Goal: Task Accomplishment & Management: Use online tool/utility

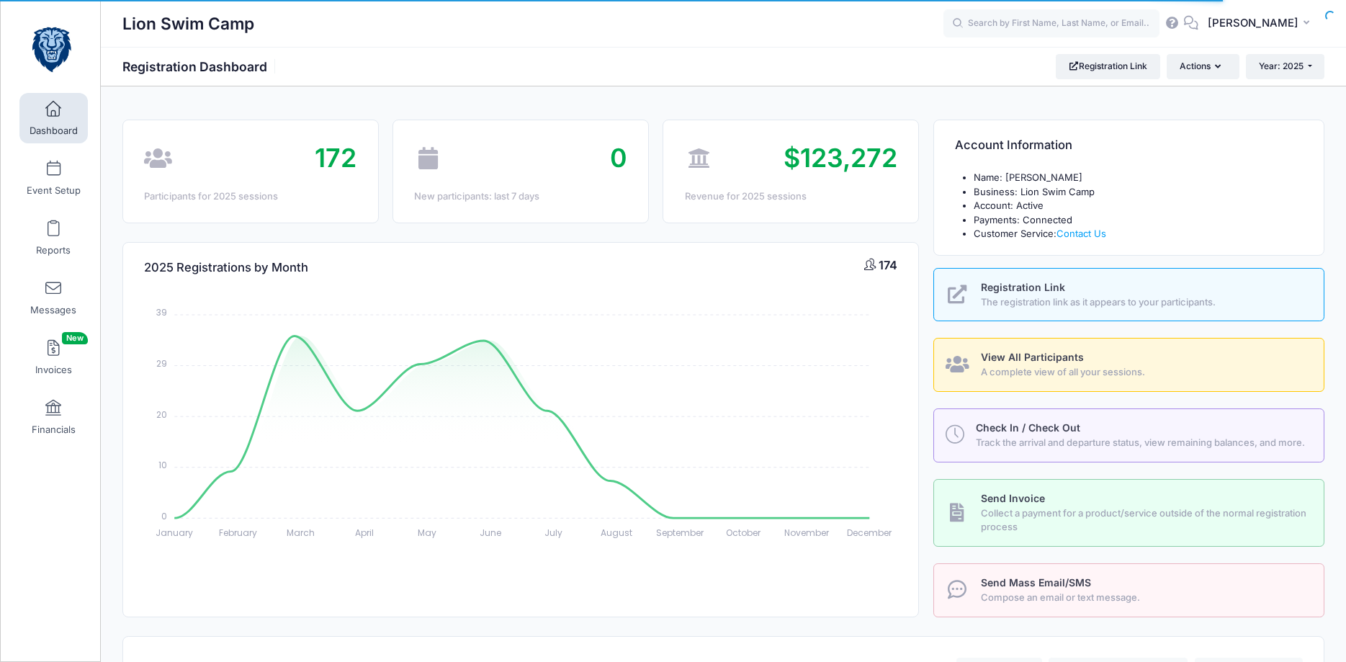
select select
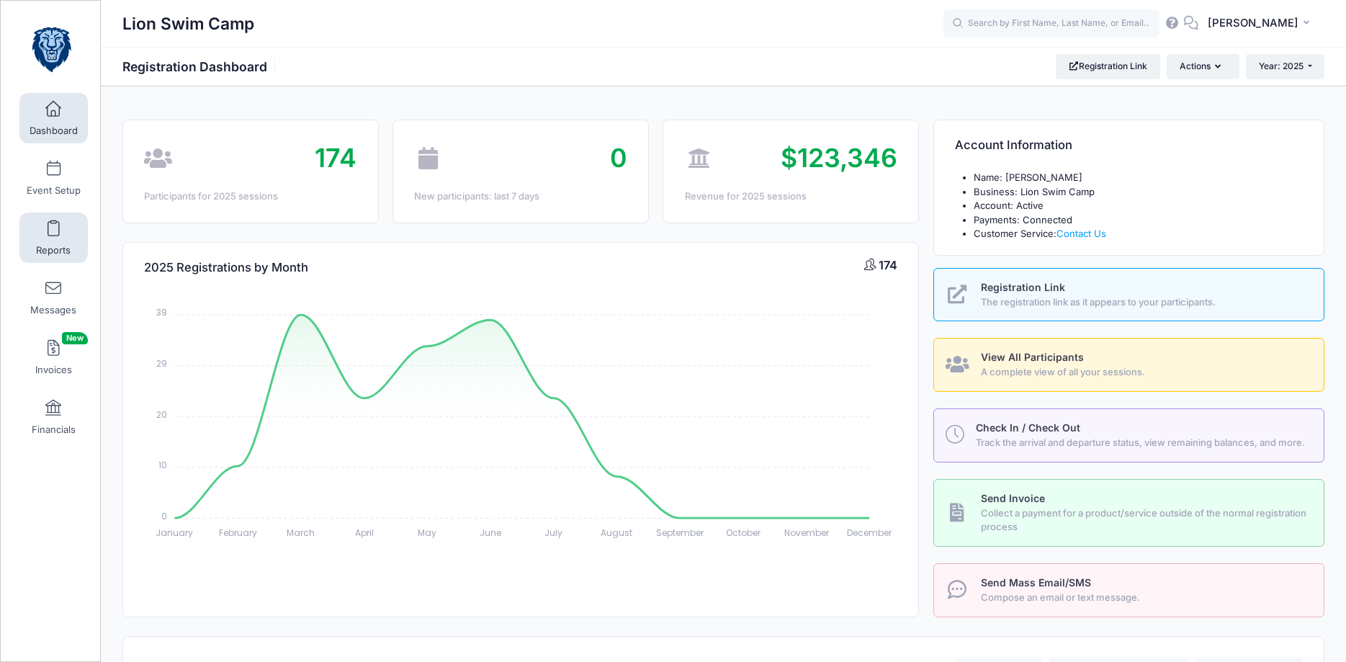
click at [52, 247] on span "Reports" at bounding box center [53, 250] width 35 height 12
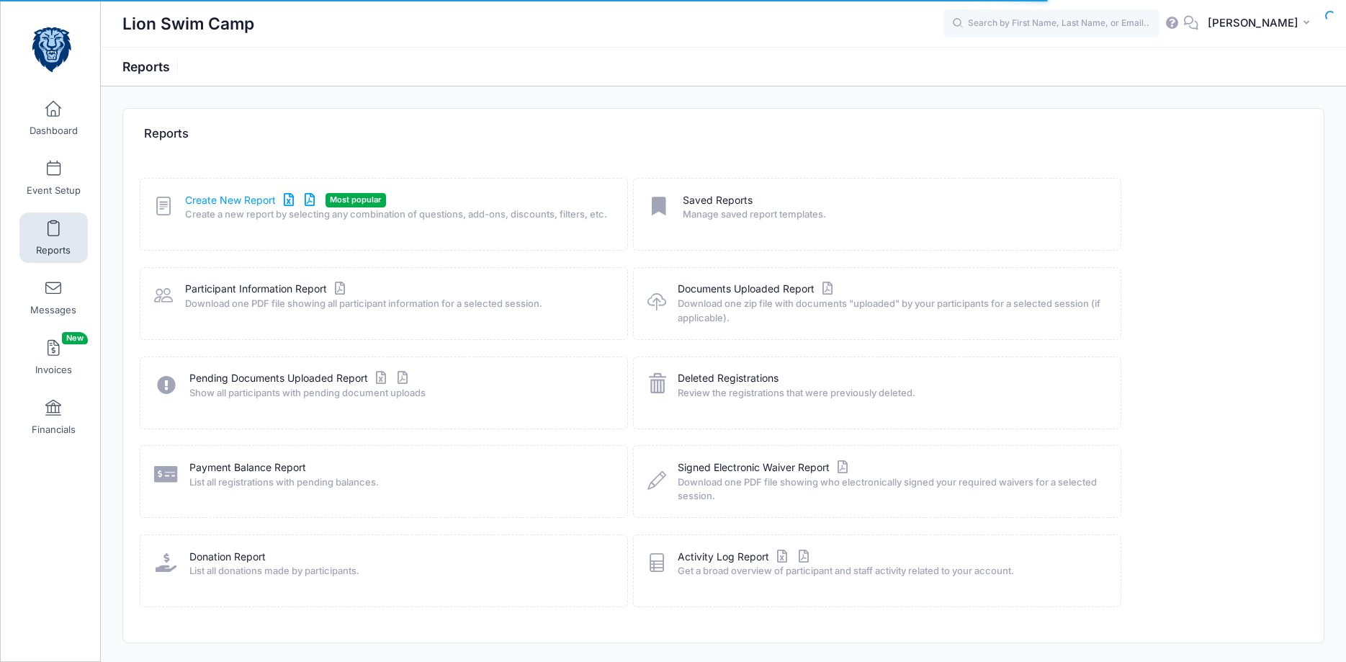
click at [241, 202] on link "Create New Report" at bounding box center [252, 200] width 134 height 15
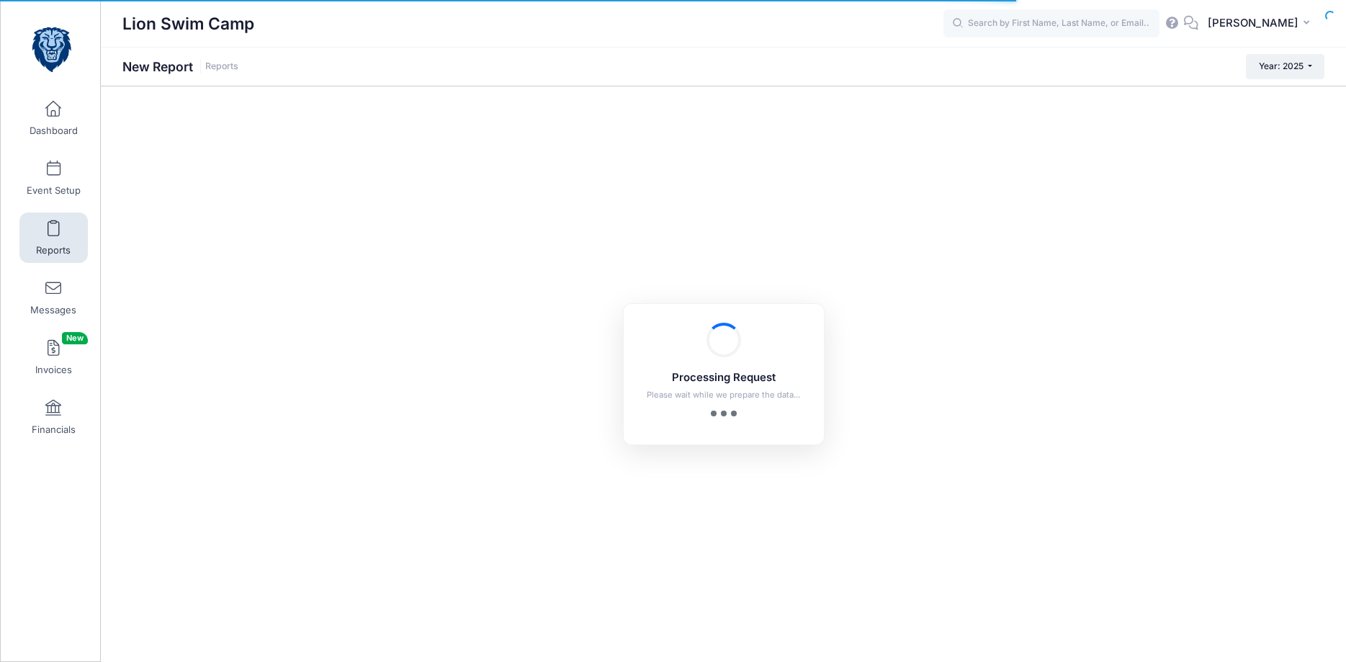
checkbox input "true"
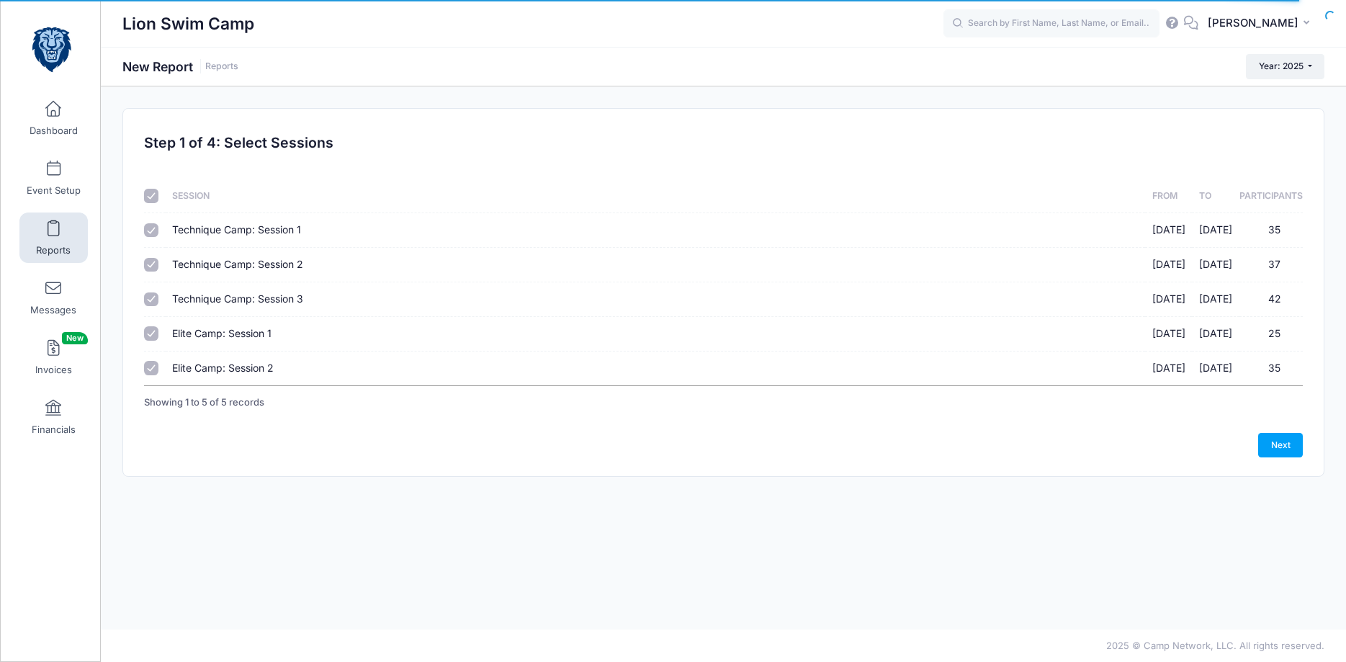
click at [158, 198] on div at bounding box center [152, 196] width 17 height 14
click at [155, 197] on input "checkbox" at bounding box center [151, 196] width 14 height 14
checkbox input "false"
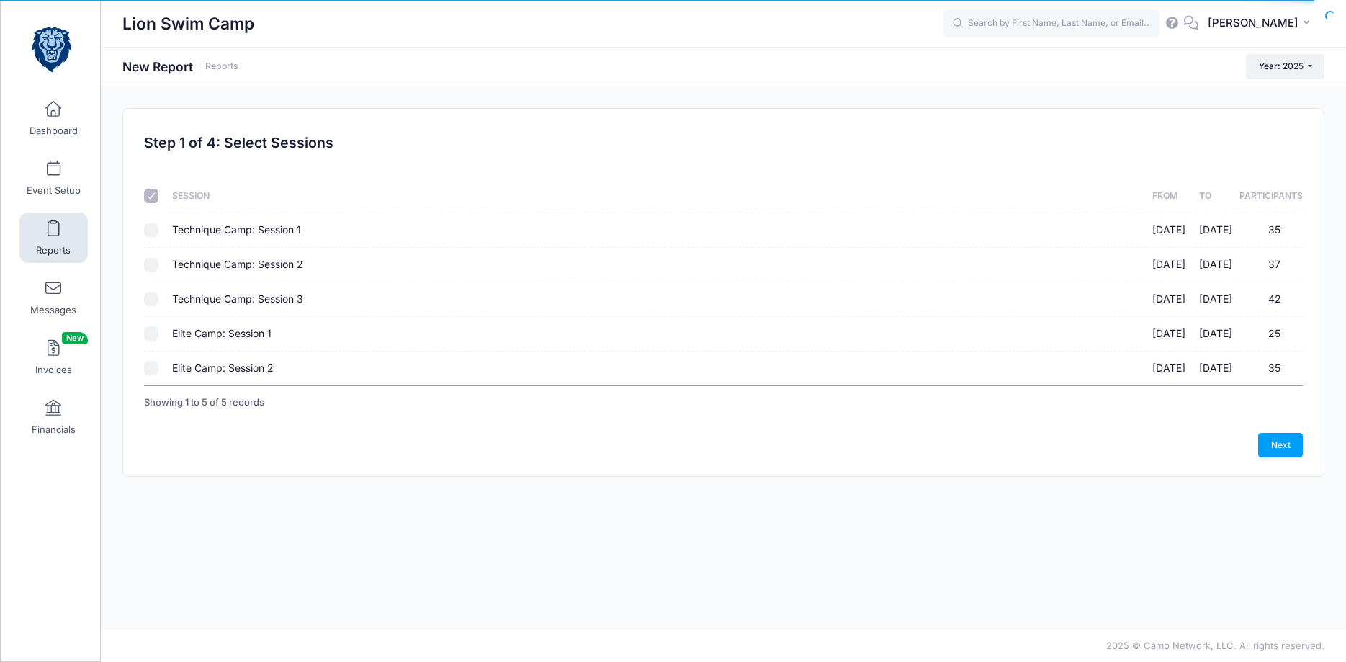
checkbox input "false"
click at [154, 367] on input "Elite Camp: Session 2 [DATE] - [DATE] 35" at bounding box center [151, 368] width 14 height 14
checkbox input "true"
click at [1272, 447] on link "Next" at bounding box center [1280, 445] width 45 height 24
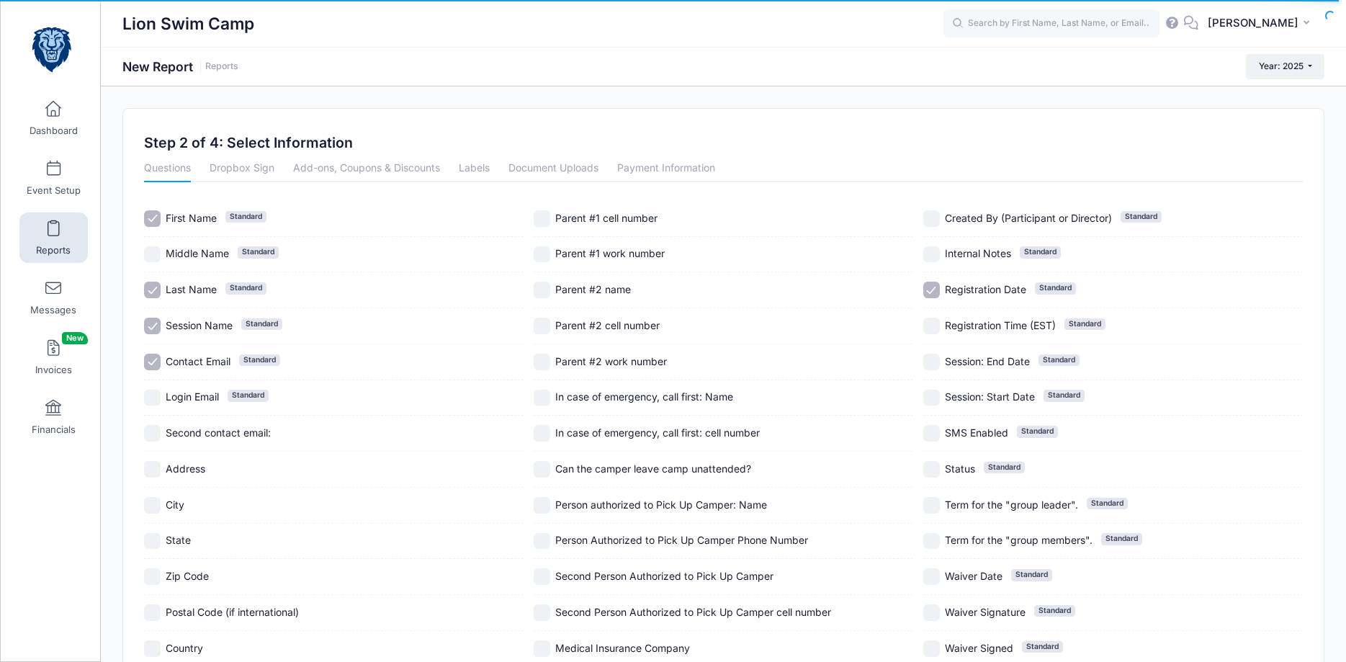
click at [156, 219] on input "First Name Standard" at bounding box center [152, 218] width 17 height 17
checkbox input "false"
click at [151, 295] on input "Last Name Standard" at bounding box center [152, 290] width 17 height 17
checkbox input "false"
click at [151, 328] on input "Session Name Standard" at bounding box center [152, 326] width 17 height 17
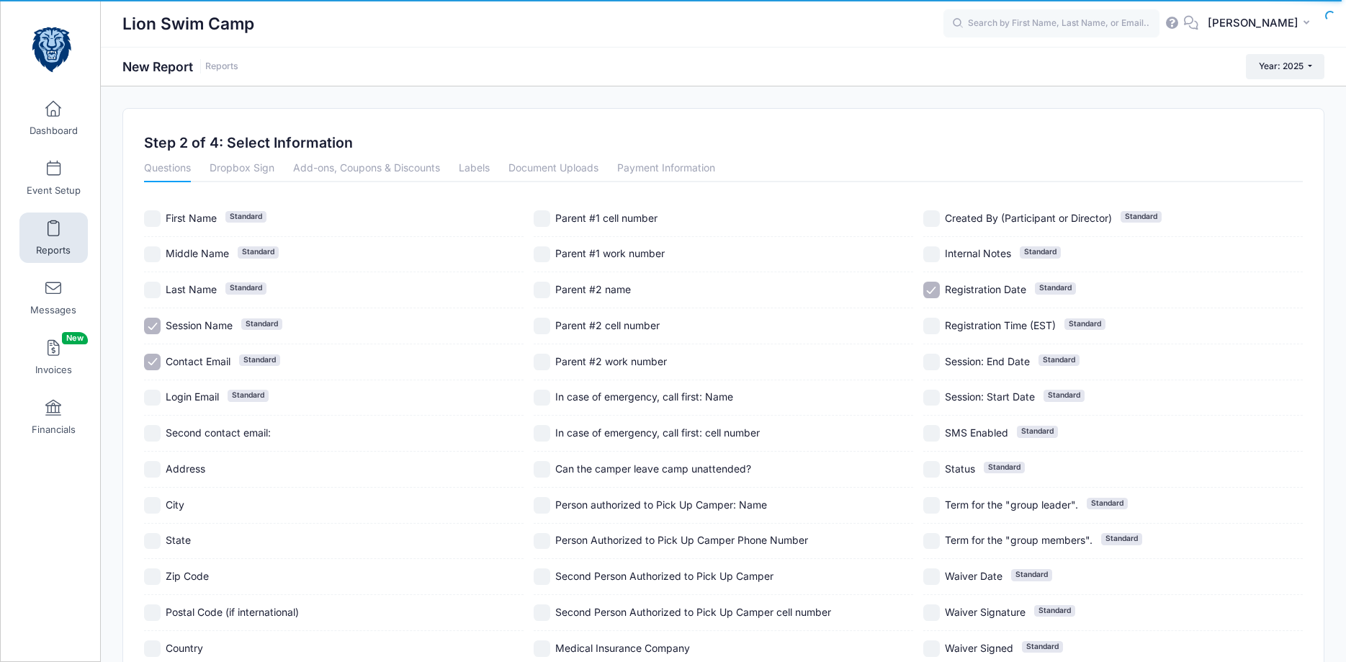
checkbox input "false"
click at [151, 362] on input "Contact Email Standard" at bounding box center [152, 362] width 17 height 17
checkbox input "false"
click at [156, 289] on input "Last Name Standard" at bounding box center [152, 290] width 17 height 17
checkbox input "true"
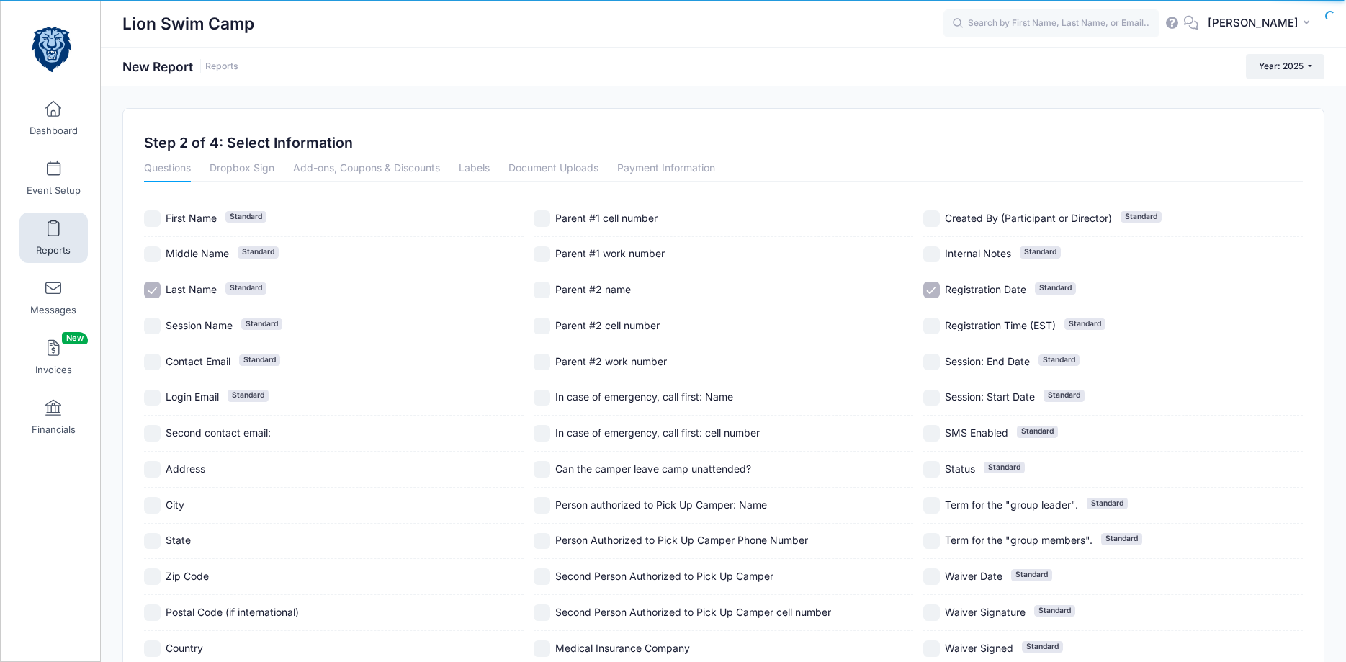
click at [156, 215] on input "First Name Standard" at bounding box center [152, 218] width 17 height 17
checkbox input "true"
click at [935, 291] on input "Registration Date Standard" at bounding box center [931, 290] width 17 height 17
checkbox input "false"
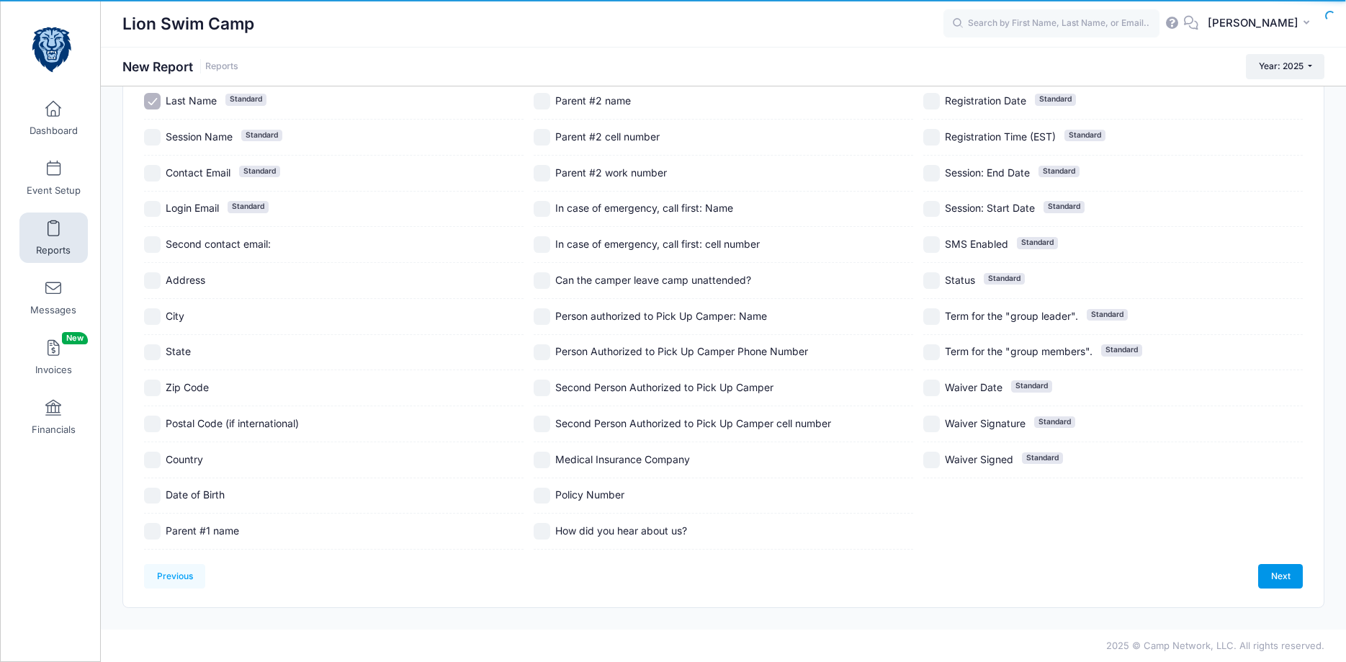
click at [1276, 576] on link "Next" at bounding box center [1280, 576] width 45 height 24
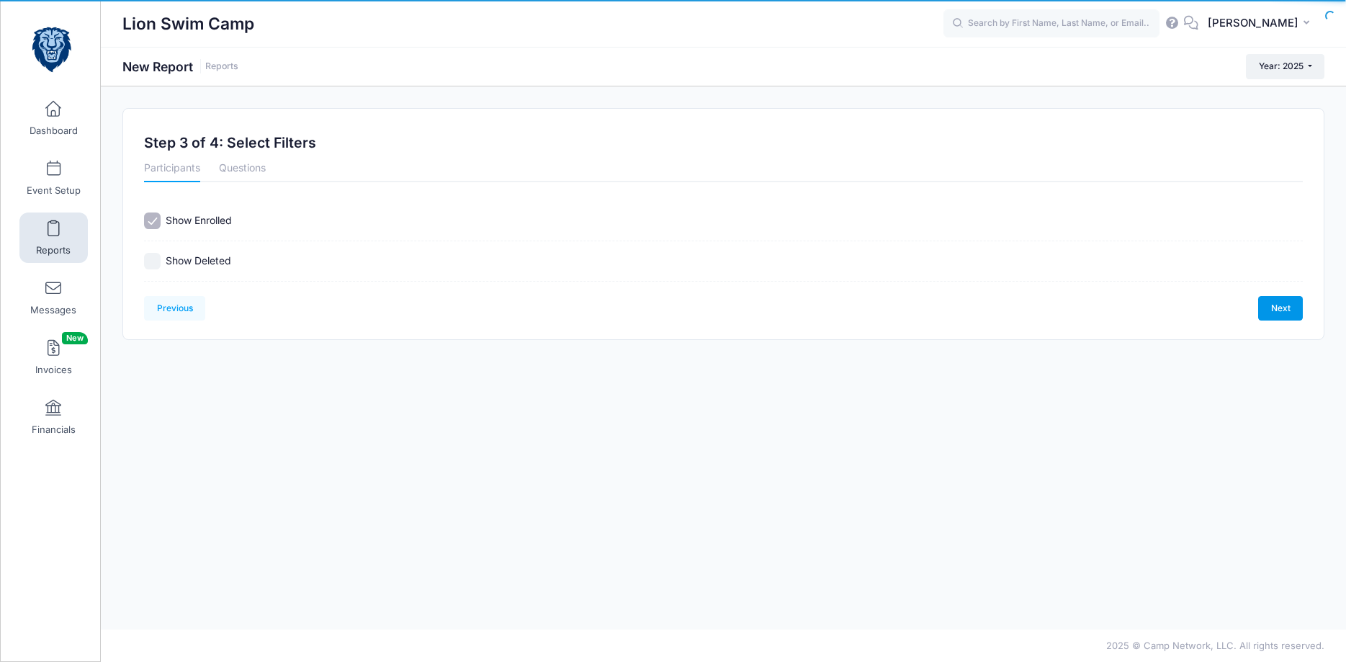
scroll to position [0, 0]
click at [1285, 305] on link "Next" at bounding box center [1280, 308] width 45 height 24
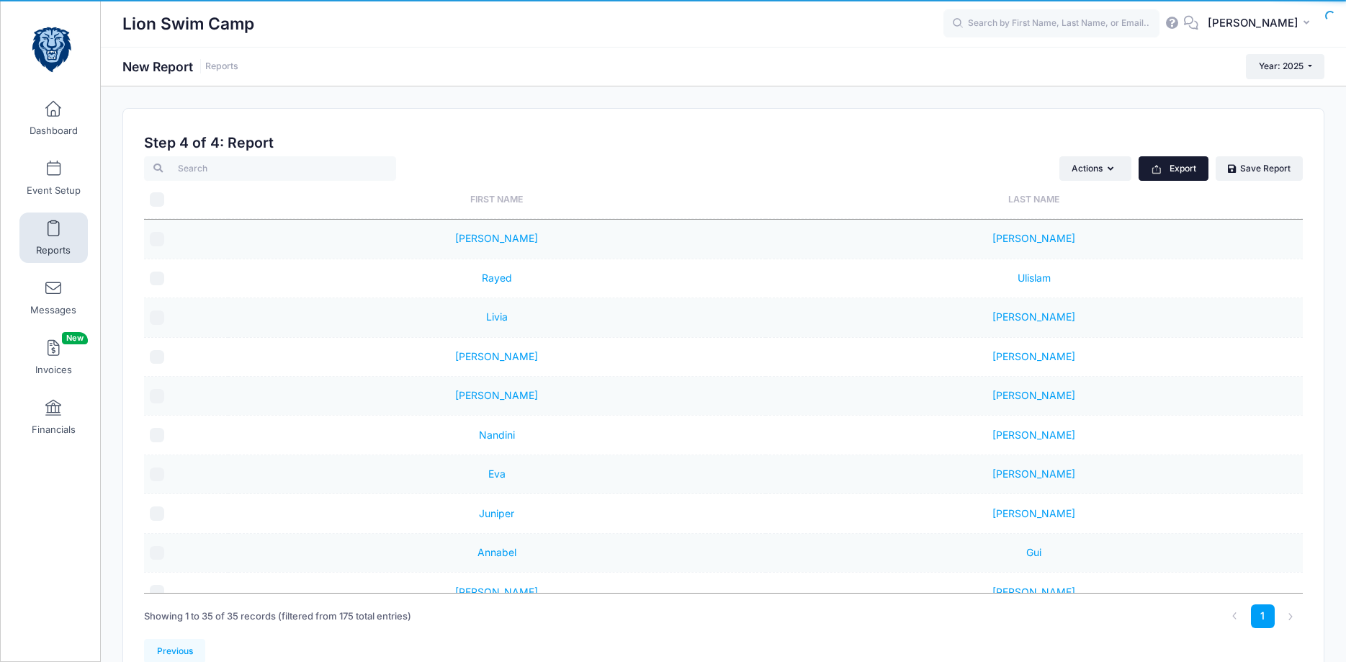
click at [1195, 170] on button "Export" at bounding box center [1174, 168] width 70 height 24
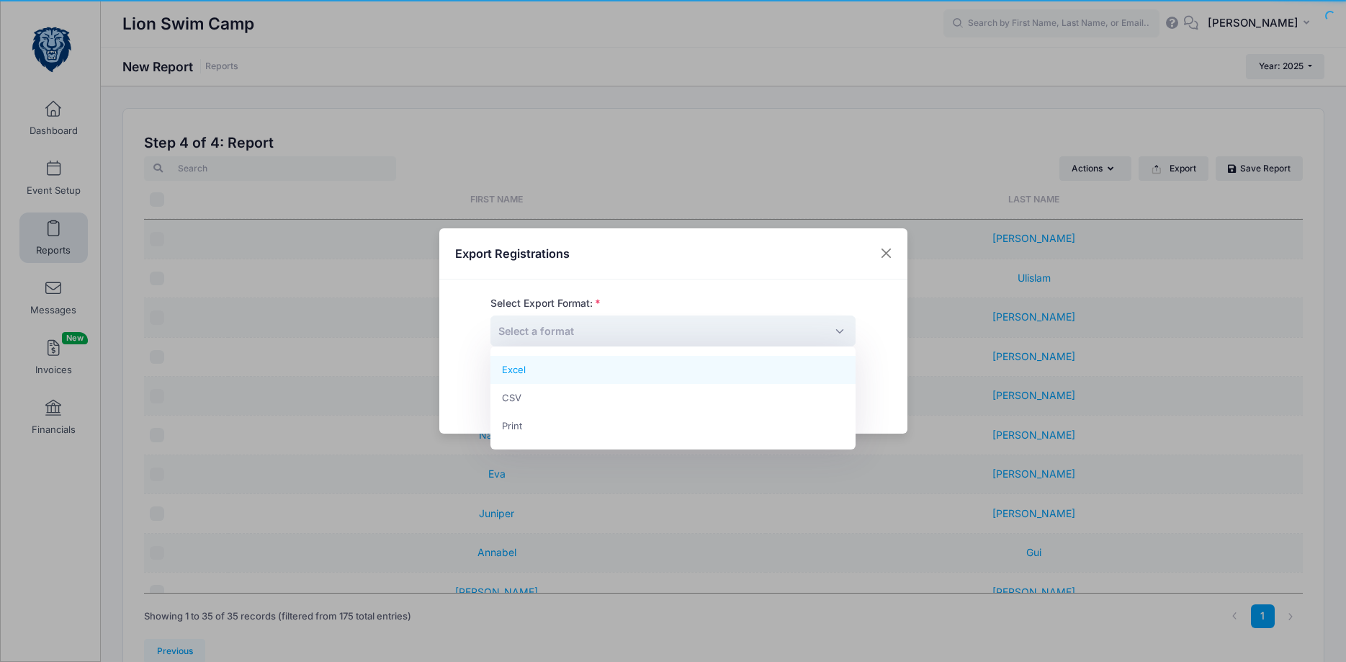
click at [797, 339] on span "Select a format" at bounding box center [673, 331] width 365 height 31
select select "excel"
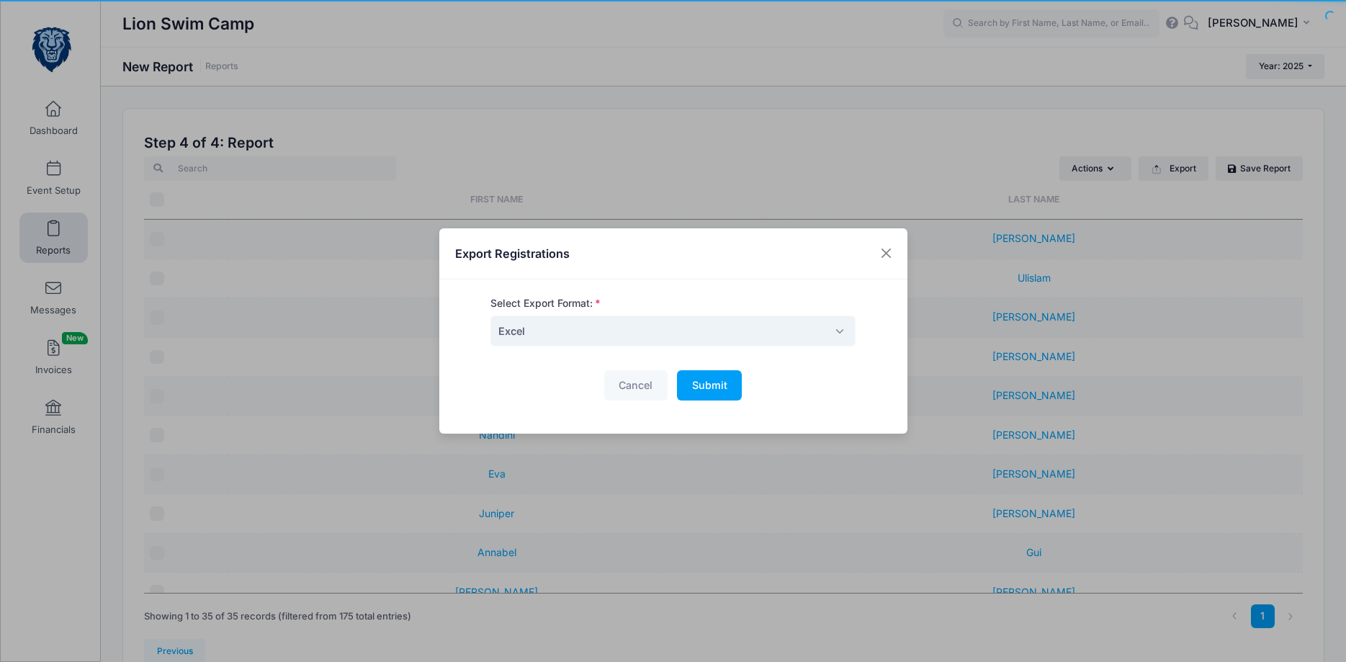
click at [717, 402] on div "Select Export Format: Excel CSV Print Excel Cancel Submit Please wait..." at bounding box center [673, 357] width 398 height 122
click at [717, 387] on span "Submit" at bounding box center [709, 385] width 35 height 12
